Goal: Task Accomplishment & Management: Complete application form

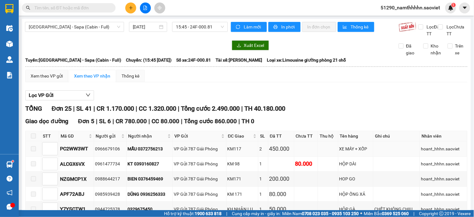
scroll to position [85, 0]
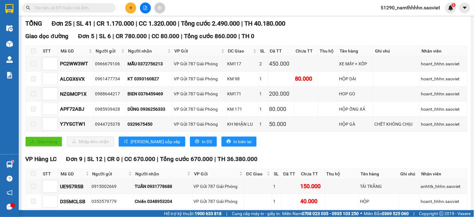
click at [411, 9] on span "51290_namthhhhn.saoviet" at bounding box center [410, 8] width 69 height 8
click at [397, 19] on span "Đăng xuất" at bounding box center [414, 19] width 56 height 7
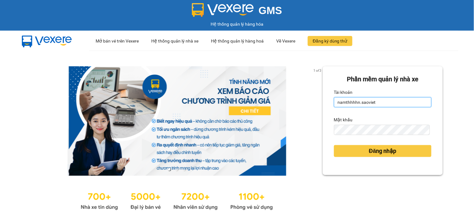
type input "anhttk_hhhn.saoviet"
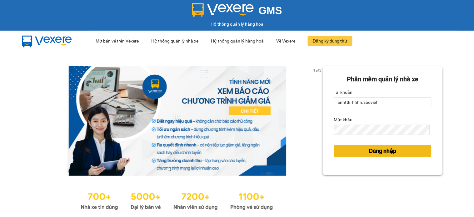
click at [392, 152] on span "Đăng nhập" at bounding box center [383, 151] width 28 height 9
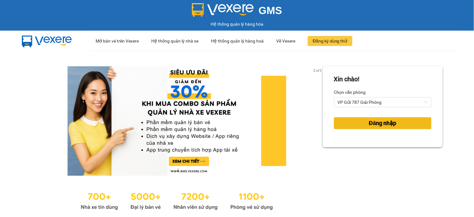
click at [377, 125] on span "Đăng nhập" at bounding box center [383, 123] width 28 height 9
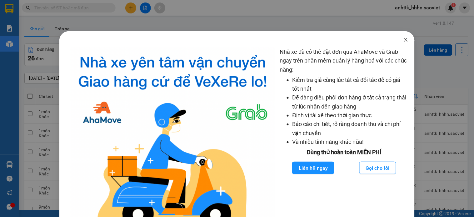
click at [400, 44] on span "Close" at bounding box center [407, 40] width 18 height 18
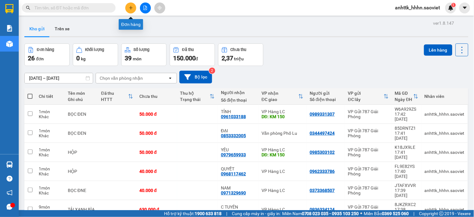
click at [126, 6] on button at bounding box center [130, 8] width 11 height 11
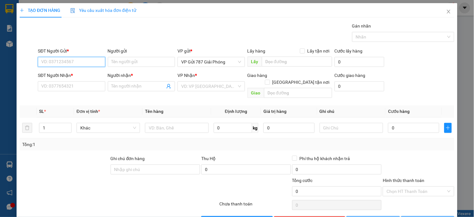
click at [68, 64] on input "SĐT Người Gửi *" at bounding box center [71, 62] width 67 height 10
type input "0972475461"
click at [77, 77] on div "0972475461" at bounding box center [70, 74] width 59 height 7
type input "0967891419"
type input "Tâm"
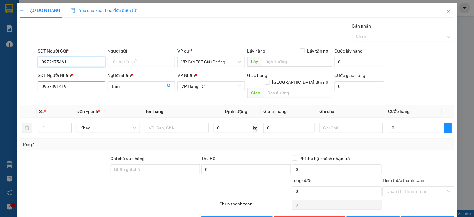
type input "0972475461"
drag, startPoint x: 75, startPoint y: 89, endPoint x: 0, endPoint y: 45, distance: 87.1
click at [0, 45] on div "TẠO ĐƠN HÀNG Yêu cầu xuất hóa đơn điện tử Transit Pickup Surcharge Ids Transit …" at bounding box center [237, 108] width 474 height 217
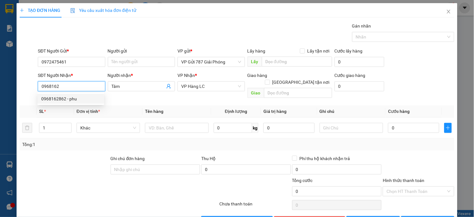
click at [76, 102] on div "0968162862 - phu" at bounding box center [70, 98] width 59 height 7
type input "0968162862"
type input "phu"
type input "9/10c"
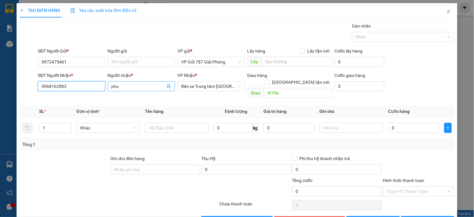
type input "0968162862"
drag, startPoint x: 128, startPoint y: 89, endPoint x: 91, endPoint y: 89, distance: 36.9
click at [91, 89] on div "SĐT Người Nhận * 0968162862 Người nhận * phu phu VP Nhận * Bến xe Trung tâm Lào…" at bounding box center [246, 86] width 419 height 29
type input "p"
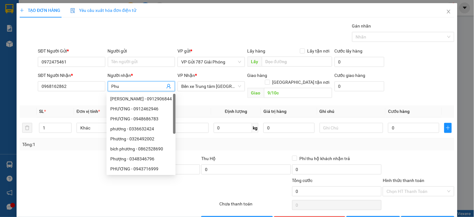
type input "Phu"
click at [294, 94] on div "Transit Pickup Surcharge Ids Transit Deliver Surcharge Ids Transit Deliver Surc…" at bounding box center [237, 125] width 435 height 204
click at [297, 91] on input "9/10c" at bounding box center [298, 93] width 68 height 10
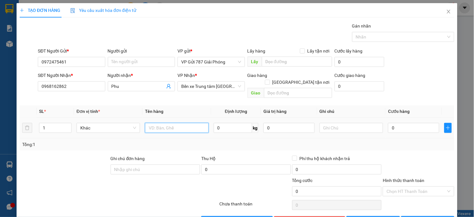
click at [170, 123] on input "text" at bounding box center [176, 128] width 63 height 10
type input "ong tranh"
click at [404, 123] on input "0" at bounding box center [413, 128] width 51 height 10
type input "5"
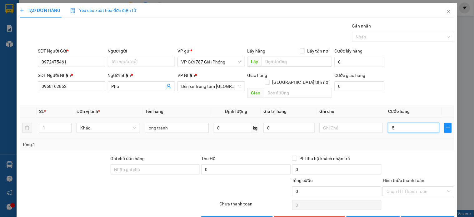
type input "5"
type input "50"
type input "5"
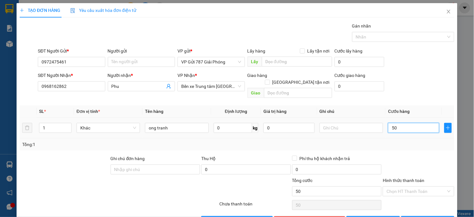
type input "5"
type input "0"
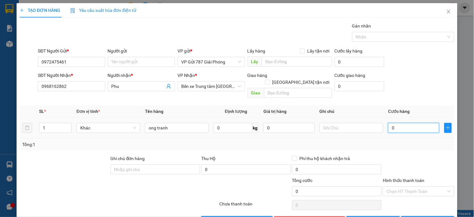
type input "04"
type input "4"
type input "040"
type input "40"
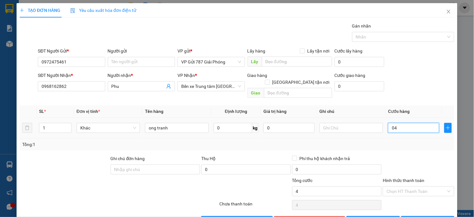
type input "40"
type input "40.000"
click at [415, 216] on button "[PERSON_NAME] và In" at bounding box center [428, 221] width 53 height 10
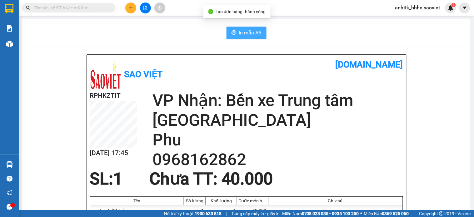
click at [239, 33] on span "In mẫu A5" at bounding box center [250, 33] width 23 height 8
drag, startPoint x: 239, startPoint y: 33, endPoint x: 133, endPoint y: 12, distance: 108.3
click at [133, 12] on button at bounding box center [130, 8] width 11 height 11
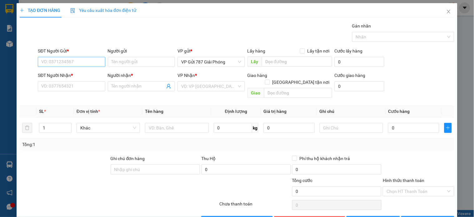
click at [66, 65] on div "SĐT Người Gửi * VD: 0371234567" at bounding box center [71, 59] width 67 height 22
click at [66, 61] on input "SĐT Người Gửi *" at bounding box center [71, 62] width 67 height 10
click at [66, 76] on div "0976326891" at bounding box center [70, 74] width 59 height 7
type input "0976326891"
type input "0963287666"
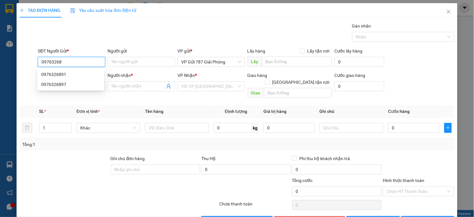
type input "ĐÔNG"
type input "0976326891"
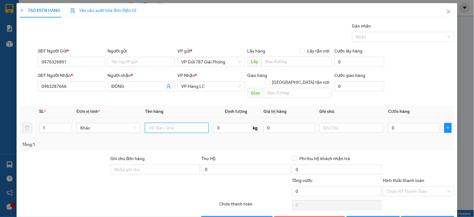
click at [164, 123] on input "text" at bounding box center [176, 128] width 63 height 10
type input "hop"
drag, startPoint x: 186, startPoint y: 122, endPoint x: 0, endPoint y: 125, distance: 186.1
click at [0, 125] on div "TẠO ĐƠN HÀNG Yêu cầu xuất hóa đơn điện tử Transit Pickup Surcharge Ids Transit …" at bounding box center [237, 108] width 474 height 217
type input "canh cua"
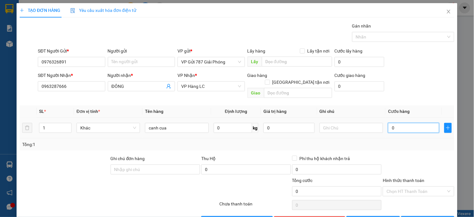
click at [393, 123] on input "0" at bounding box center [413, 128] width 51 height 10
type input "1"
type input "15"
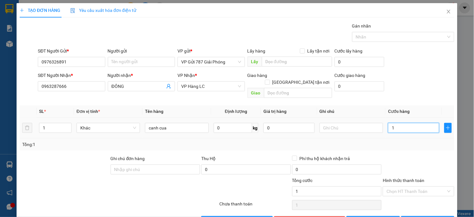
type input "15"
type input "150"
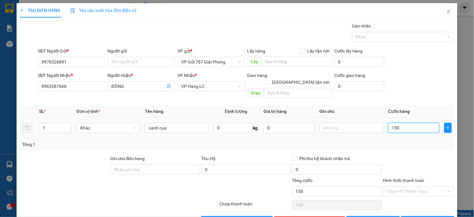
type input "15"
type input "1"
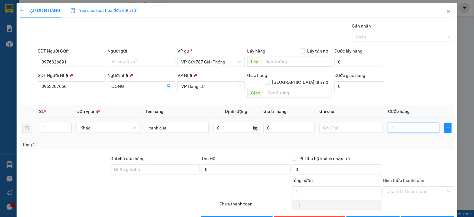
type input "1"
type input "0"
type input "02"
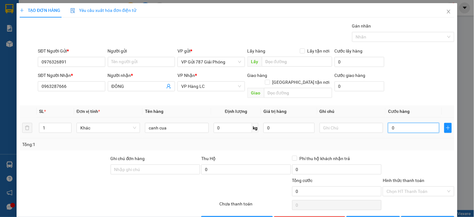
type input "2"
type input "025"
type input "25"
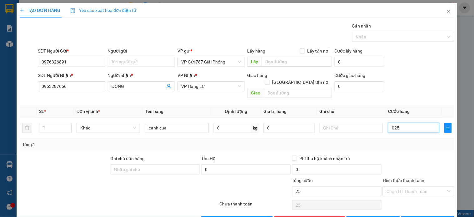
type input "0.250"
type input "250"
type input "250.000"
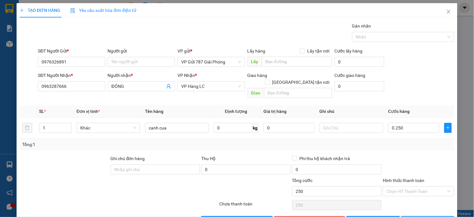
type input "250.000"
click at [424, 217] on span "[PERSON_NAME] và In" at bounding box center [436, 221] width 44 height 7
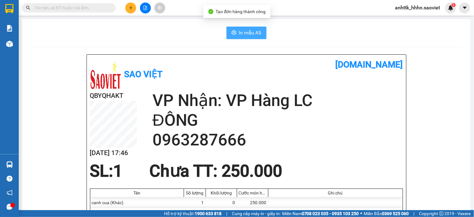
click at [245, 36] on span "In mẫu A5" at bounding box center [250, 33] width 23 height 8
